Goal: Information Seeking & Learning: Learn about a topic

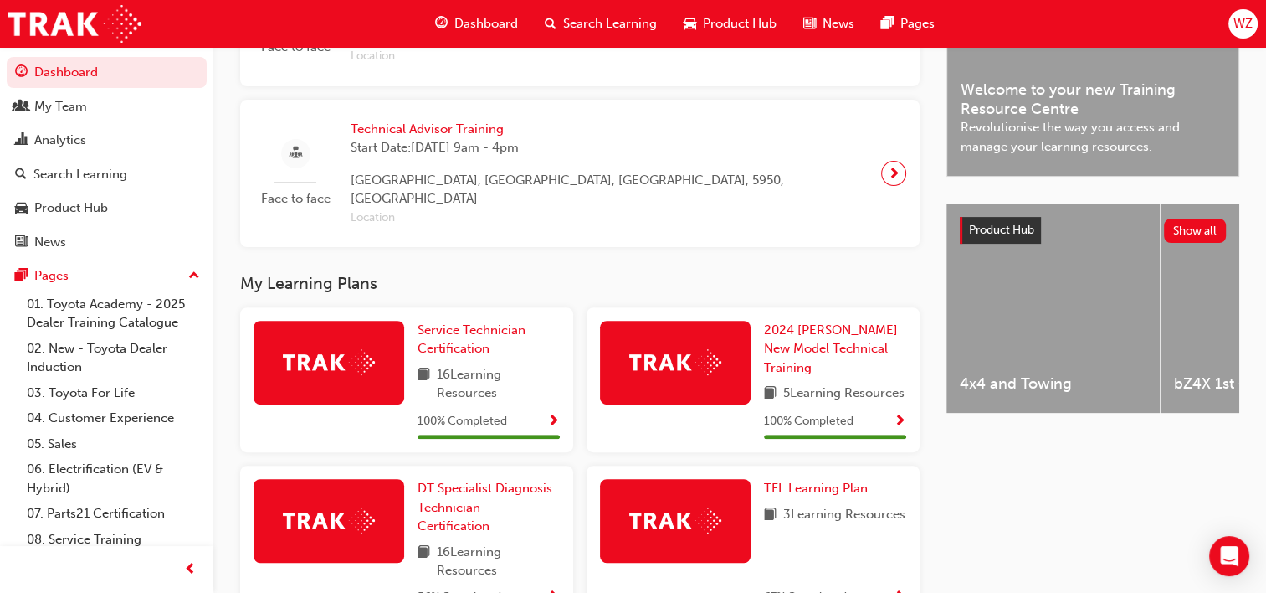
scroll to position [753, 0]
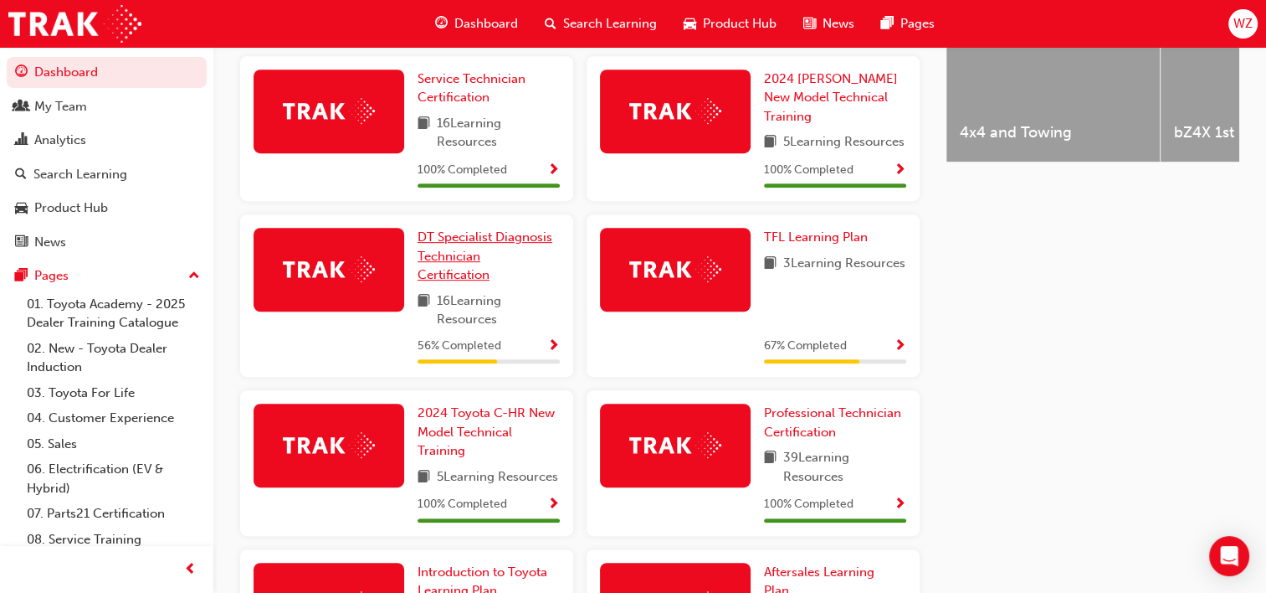
click at [485, 264] on span "DT Specialist Diagnosis Technician Certification" at bounding box center [485, 255] width 135 height 53
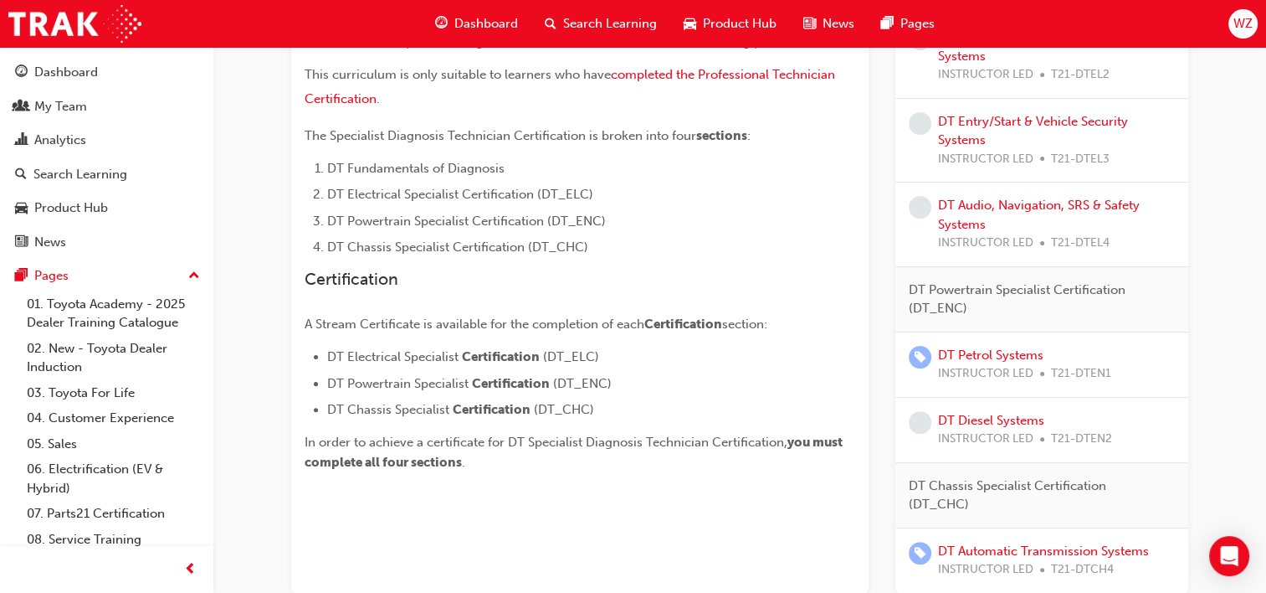
scroll to position [194, 0]
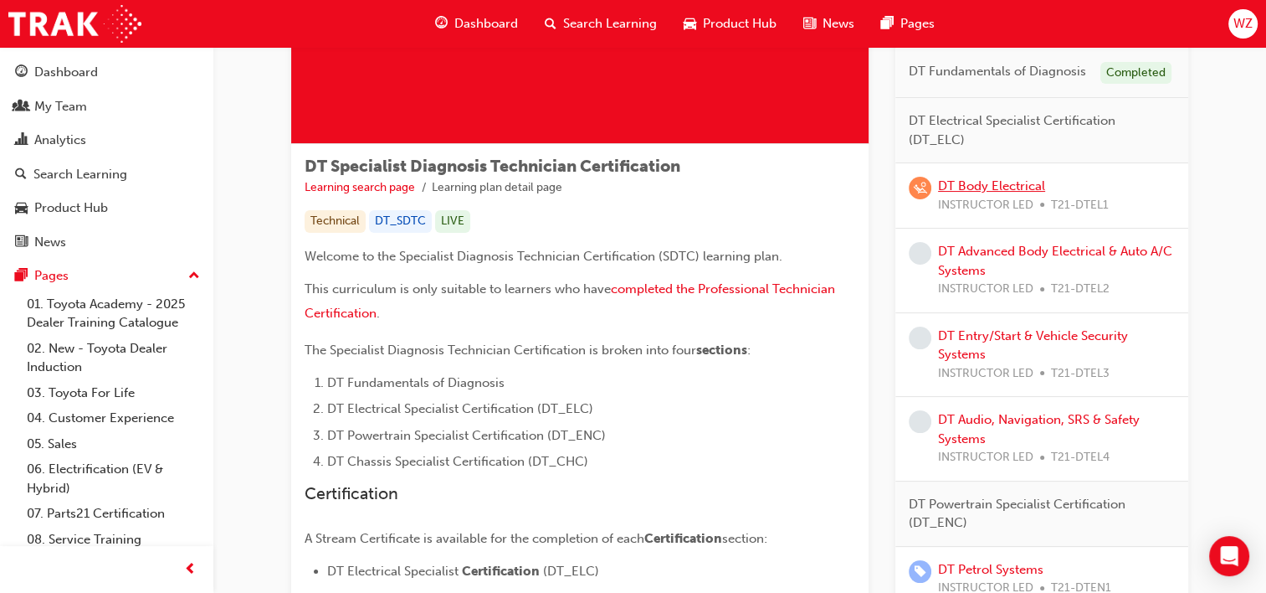
click at [1002, 187] on link "DT Body Electrical" at bounding box center [991, 185] width 107 height 15
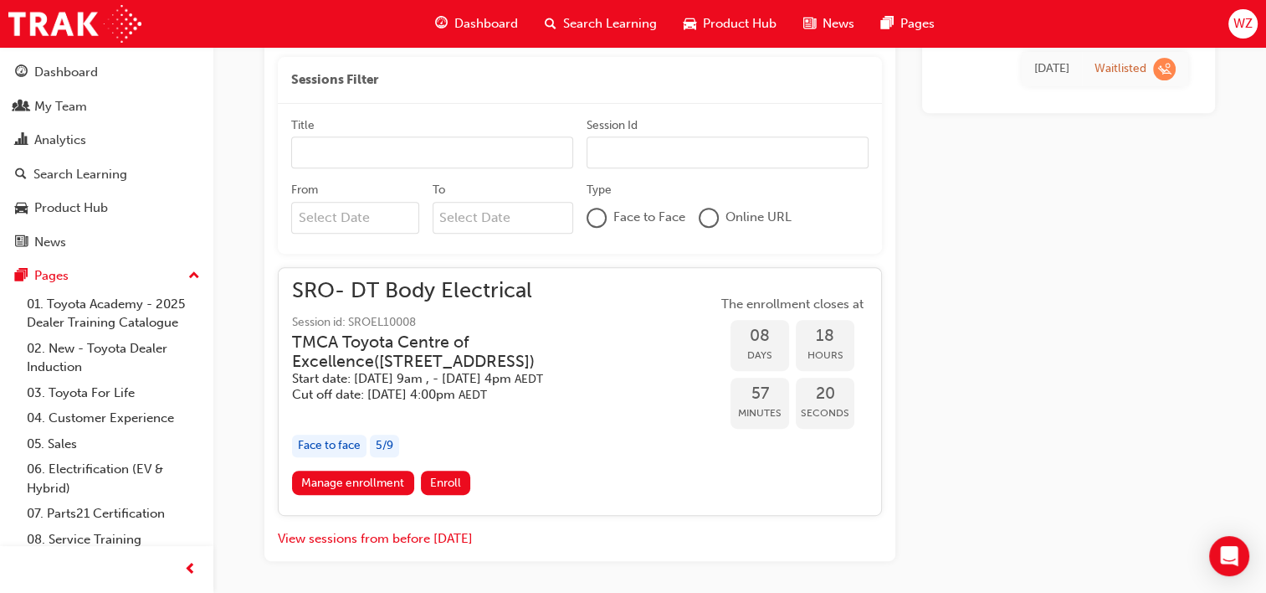
scroll to position [767, 0]
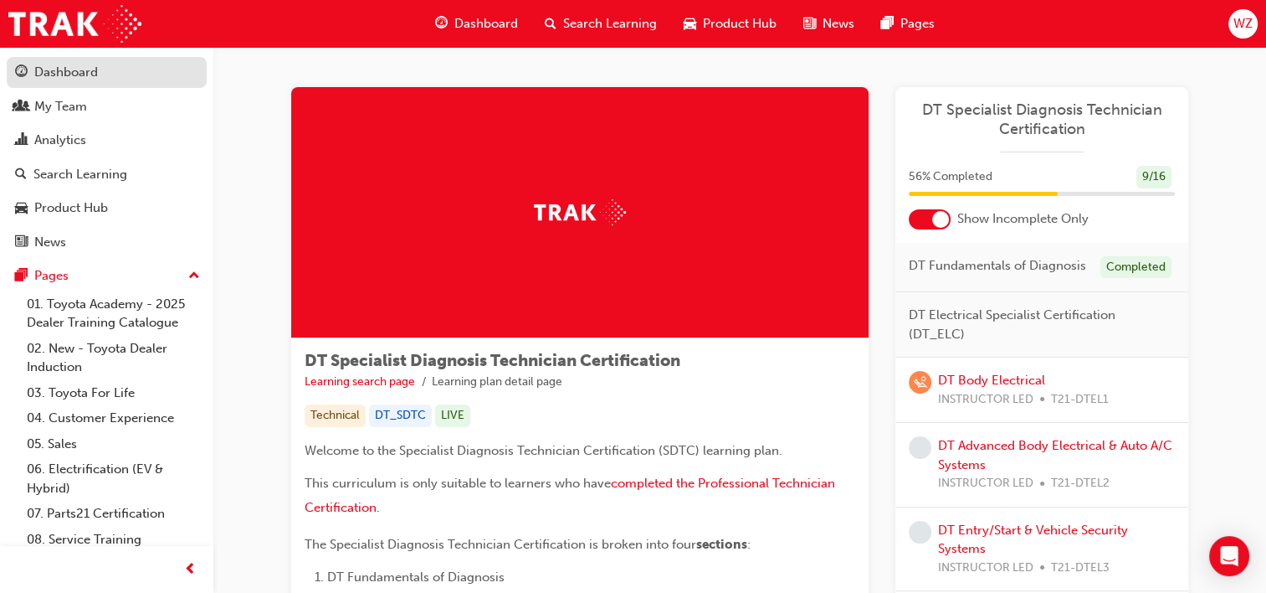
click at [131, 72] on div "Dashboard" at bounding box center [106, 72] width 183 height 21
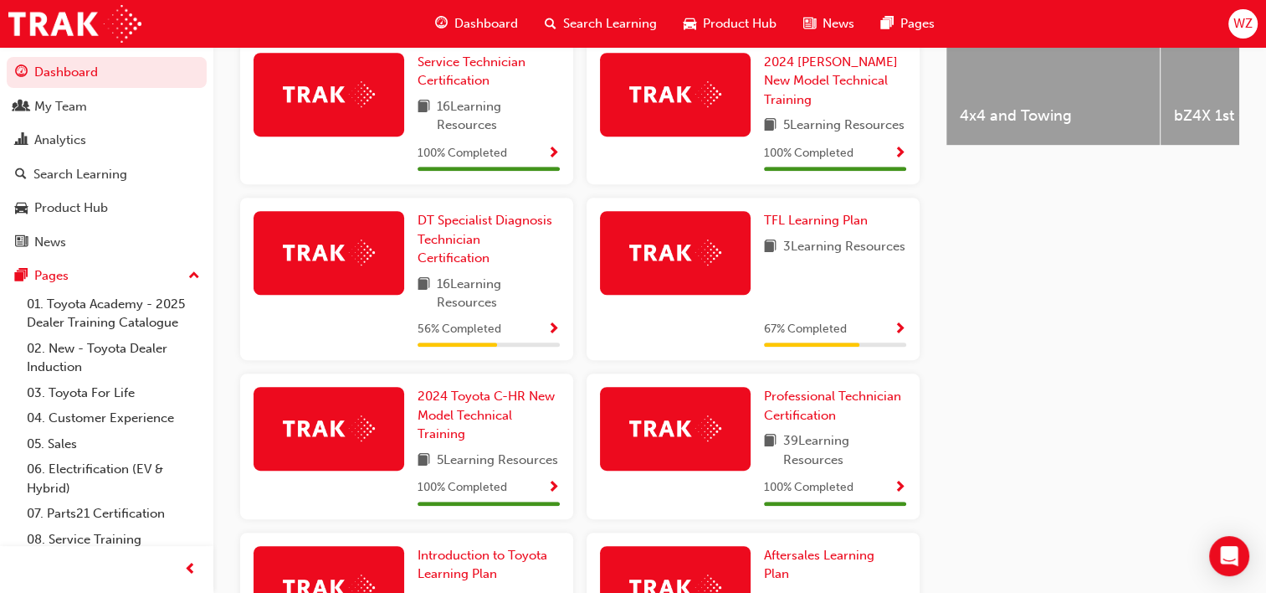
scroll to position [921, 0]
